Goal: Task Accomplishment & Management: Use online tool/utility

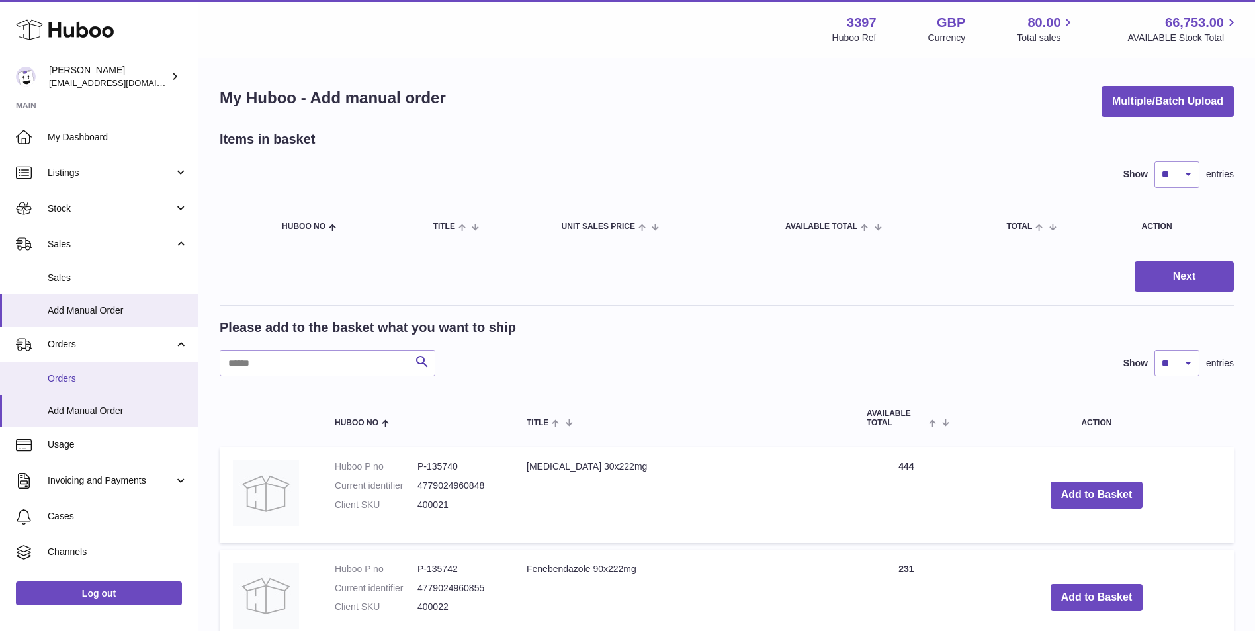
drag, startPoint x: 78, startPoint y: 387, endPoint x: 120, endPoint y: 390, distance: 41.8
click at [78, 387] on link "Orders" at bounding box center [99, 378] width 198 height 32
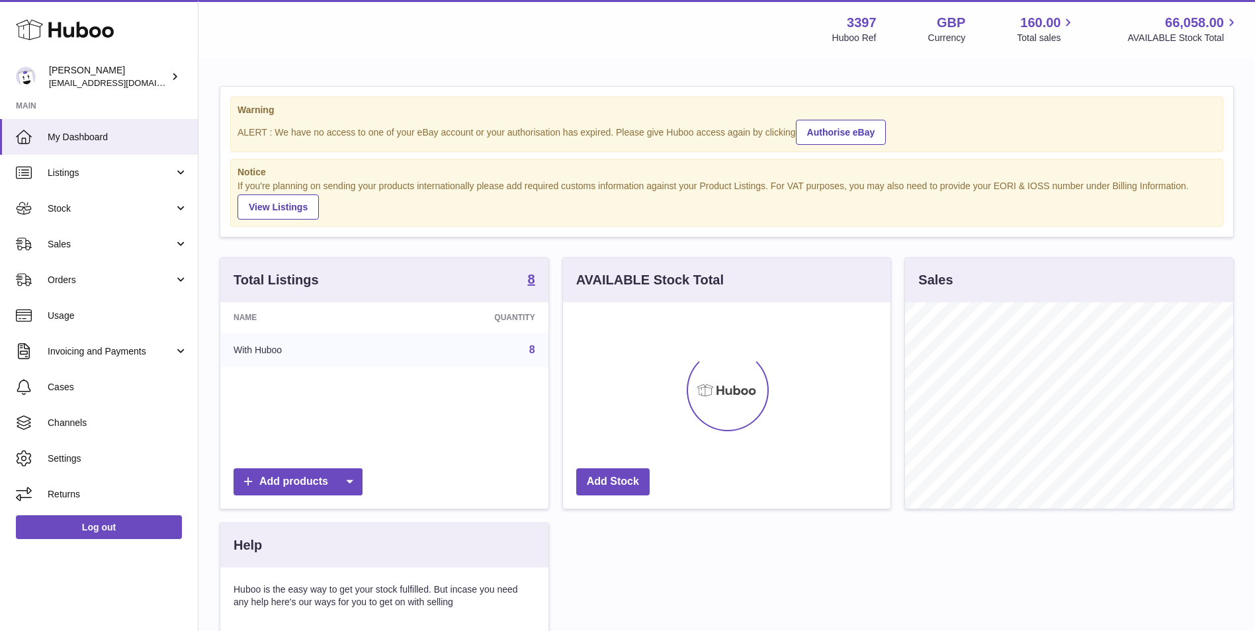
scroll to position [206, 327]
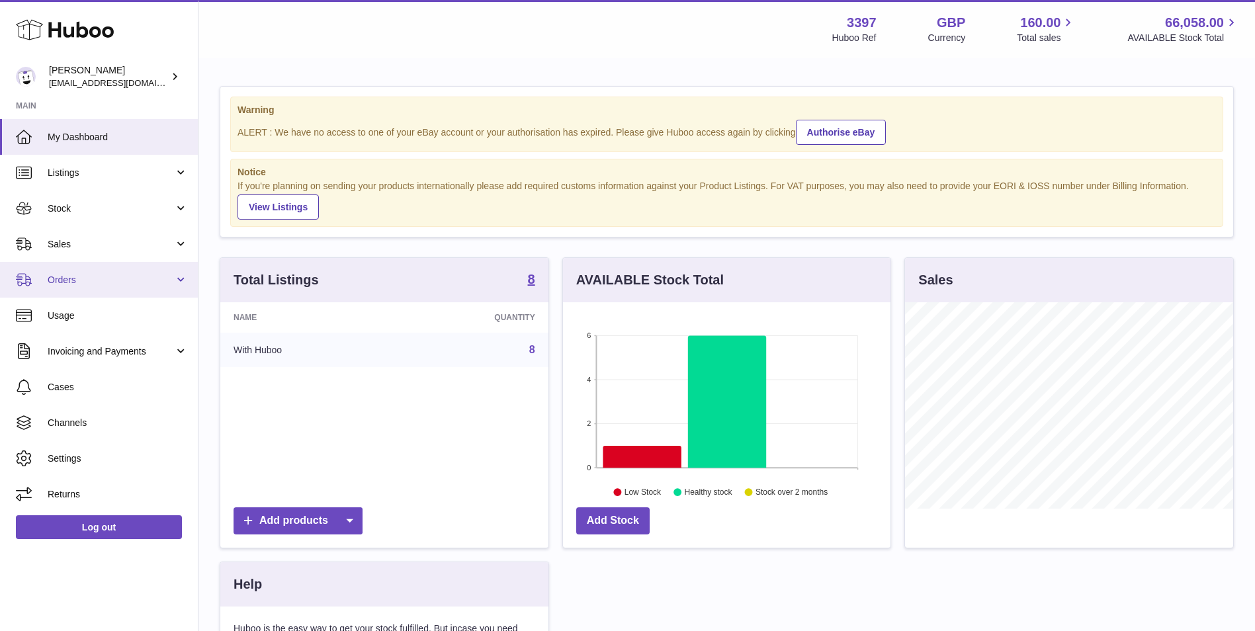
click at [95, 286] on link "Orders" at bounding box center [99, 280] width 198 height 36
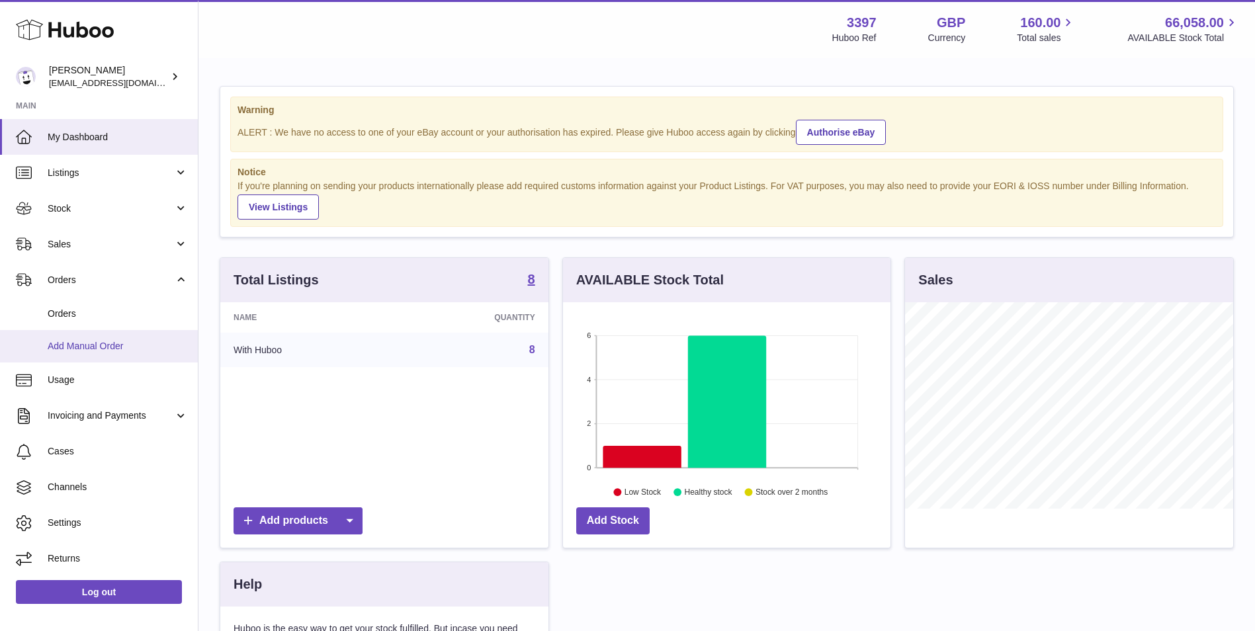
click at [71, 347] on span "Add Manual Order" at bounding box center [118, 346] width 140 height 13
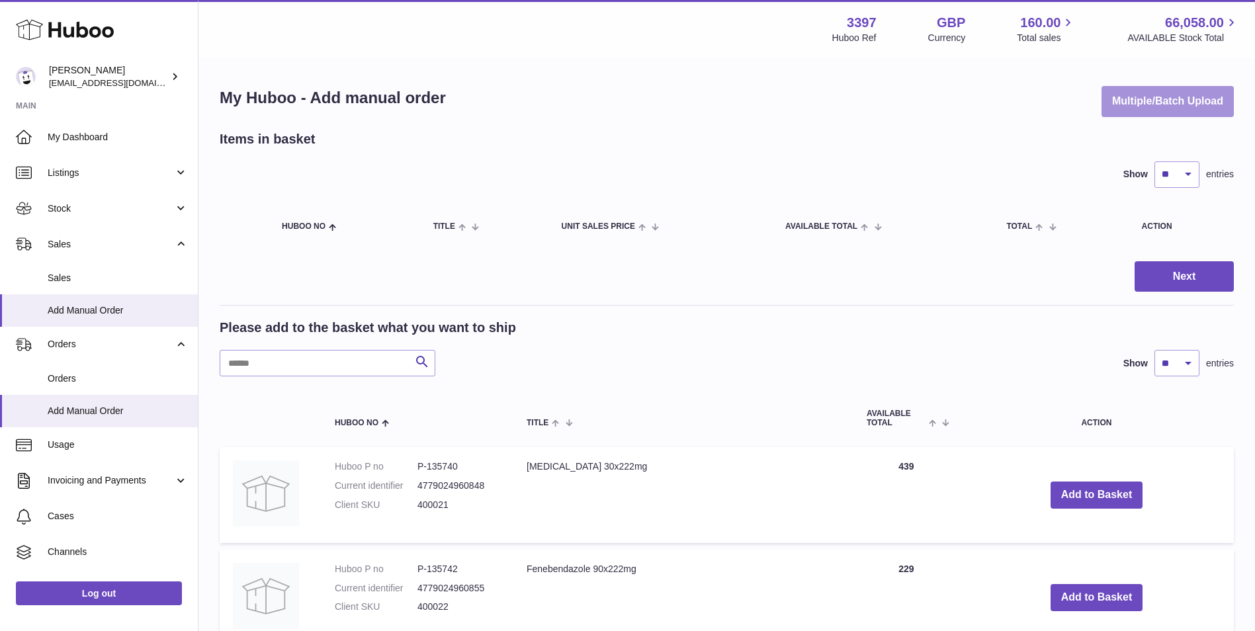
click at [1155, 90] on button "Multiple/Batch Upload" at bounding box center [1167, 101] width 132 height 31
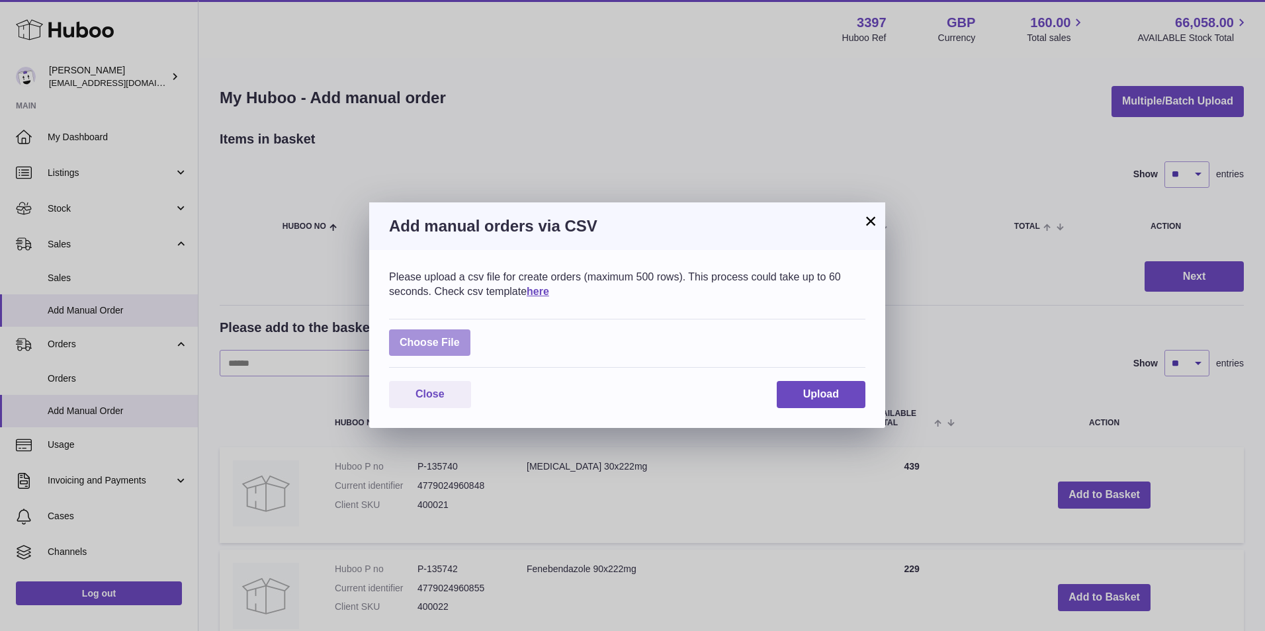
click at [439, 336] on label at bounding box center [429, 342] width 81 height 27
click at [460, 336] on input "file" at bounding box center [460, 336] width 1 height 1
type input "**********"
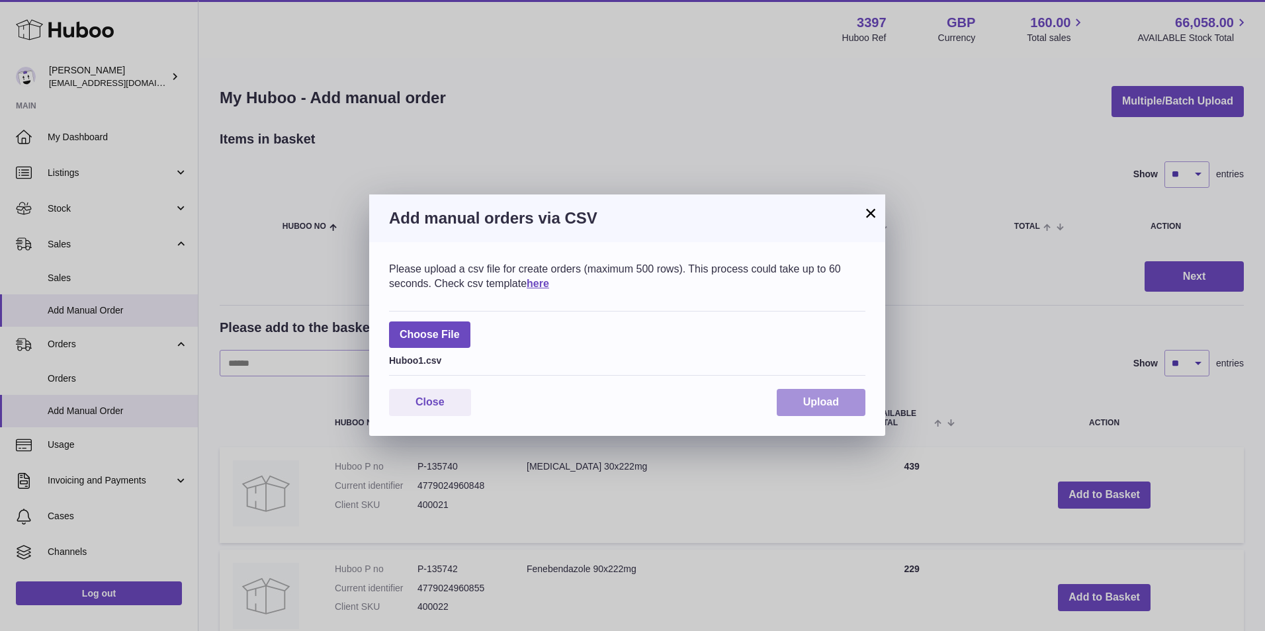
drag, startPoint x: 857, startPoint y: 405, endPoint x: 849, endPoint y: 397, distance: 11.2
click at [857, 405] on button "Upload" at bounding box center [821, 402] width 89 height 27
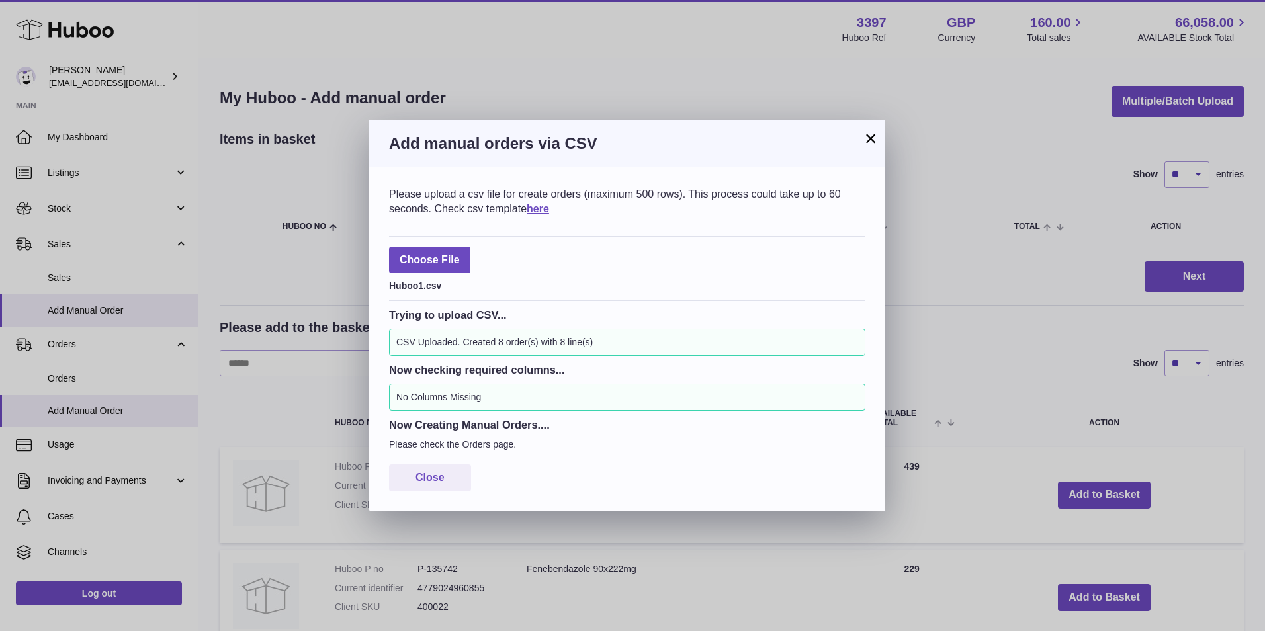
click at [863, 142] on button "×" at bounding box center [870, 138] width 16 height 16
